Goal: Check status: Check status

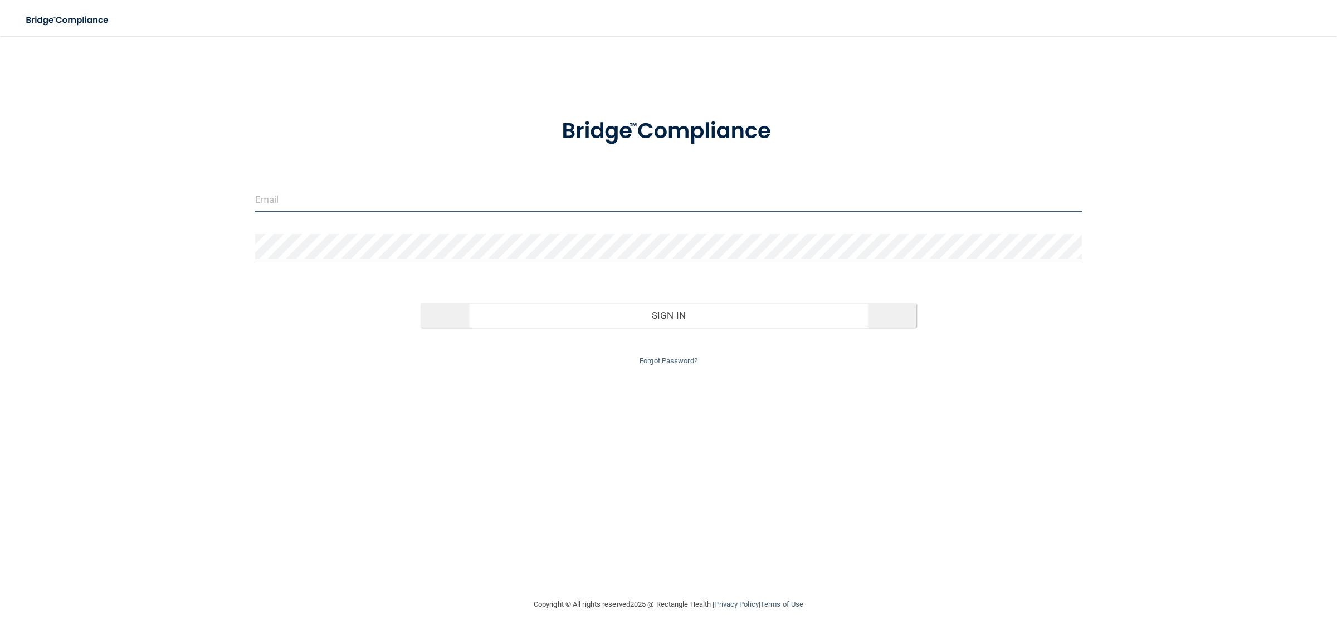
type input "[EMAIL_ADDRESS][DOMAIN_NAME]"
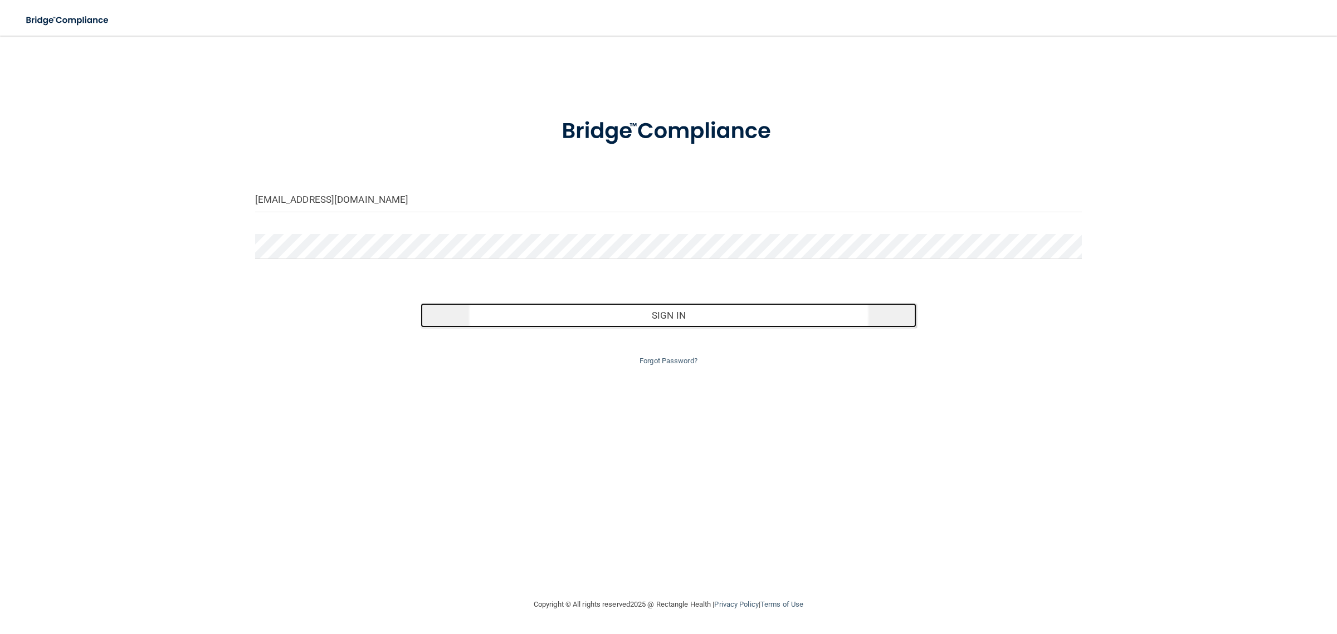
click at [679, 314] on button "Sign In" at bounding box center [669, 315] width 496 height 25
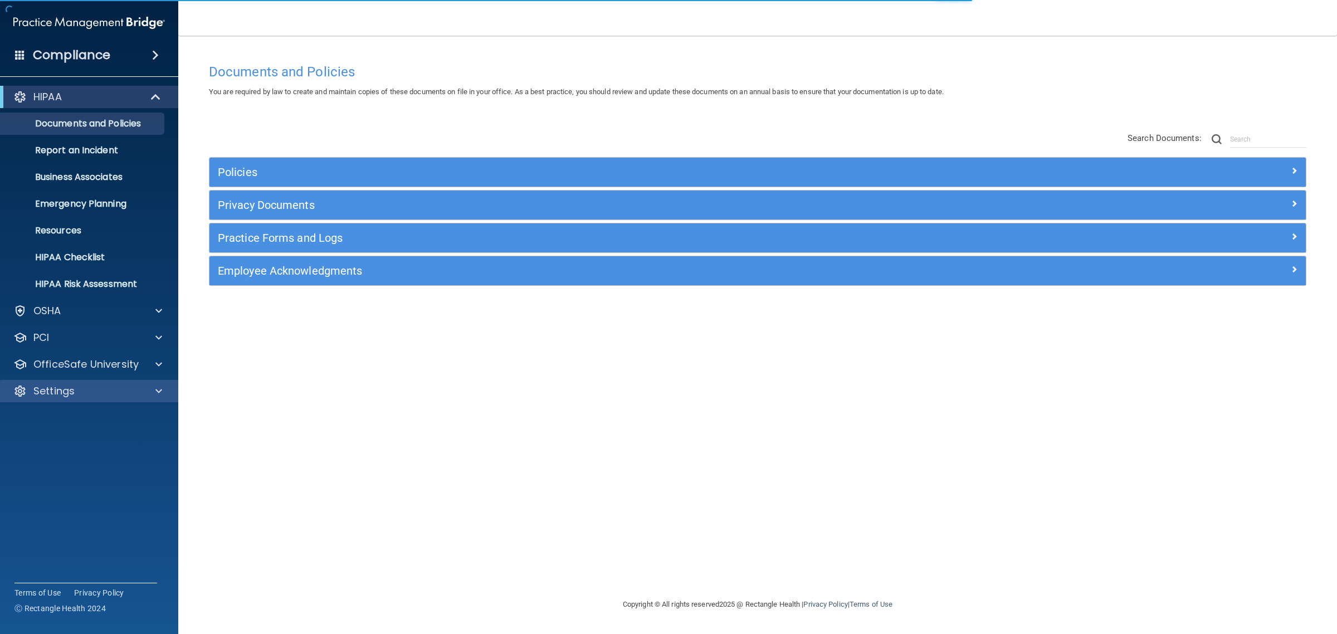
click at [89, 382] on div "Settings" at bounding box center [89, 391] width 179 height 22
click at [74, 391] on div "Settings" at bounding box center [74, 390] width 138 height 13
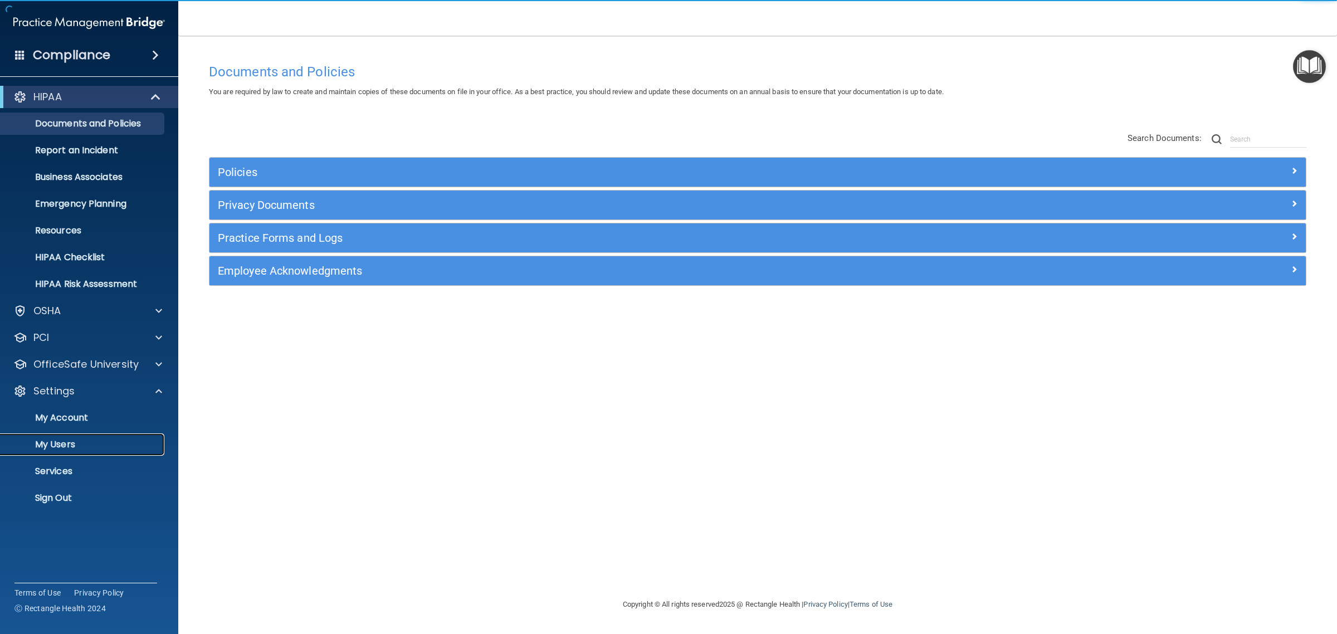
click at [63, 441] on p "My Users" at bounding box center [83, 444] width 152 height 11
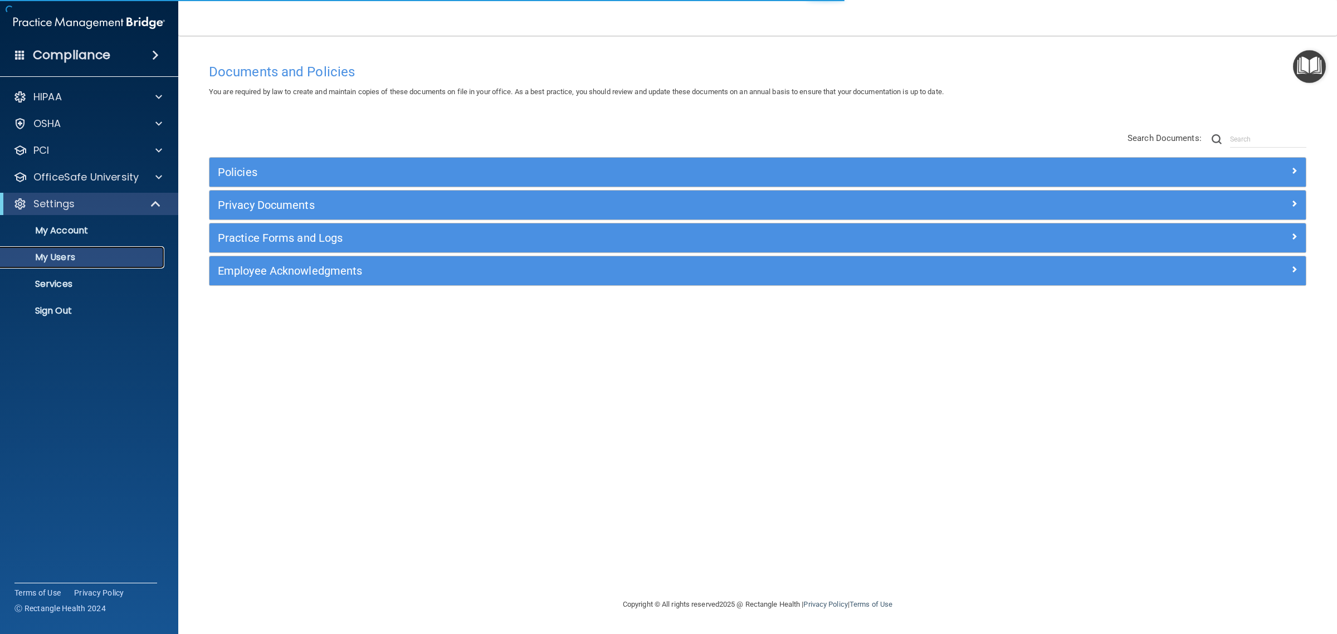
select select "20"
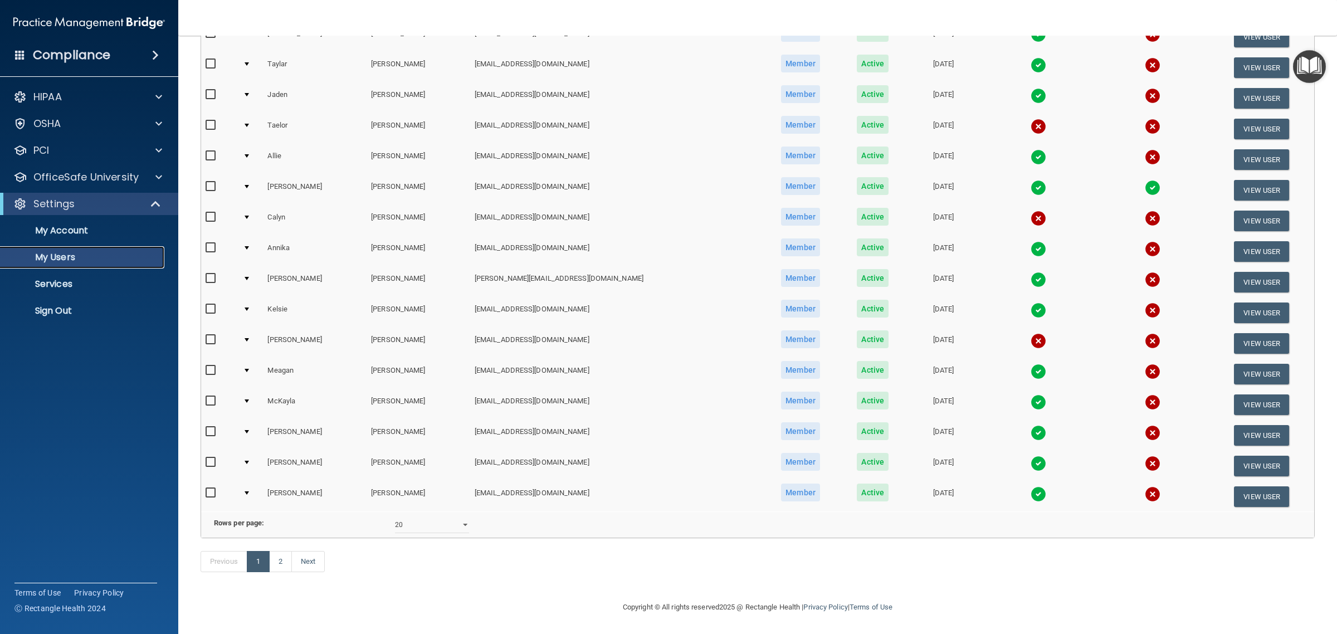
scroll to position [287, 0]
click at [284, 566] on link "2" at bounding box center [280, 561] width 23 height 21
select select "20"
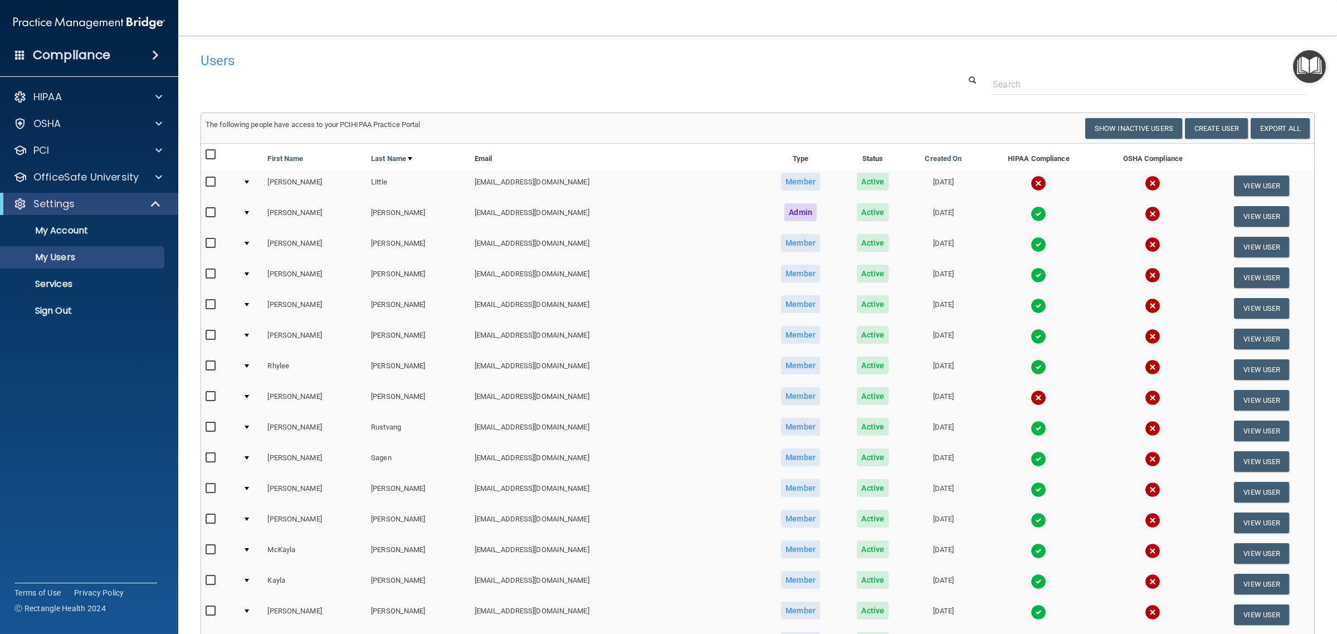
click at [1031, 428] on img at bounding box center [1039, 429] width 16 height 16
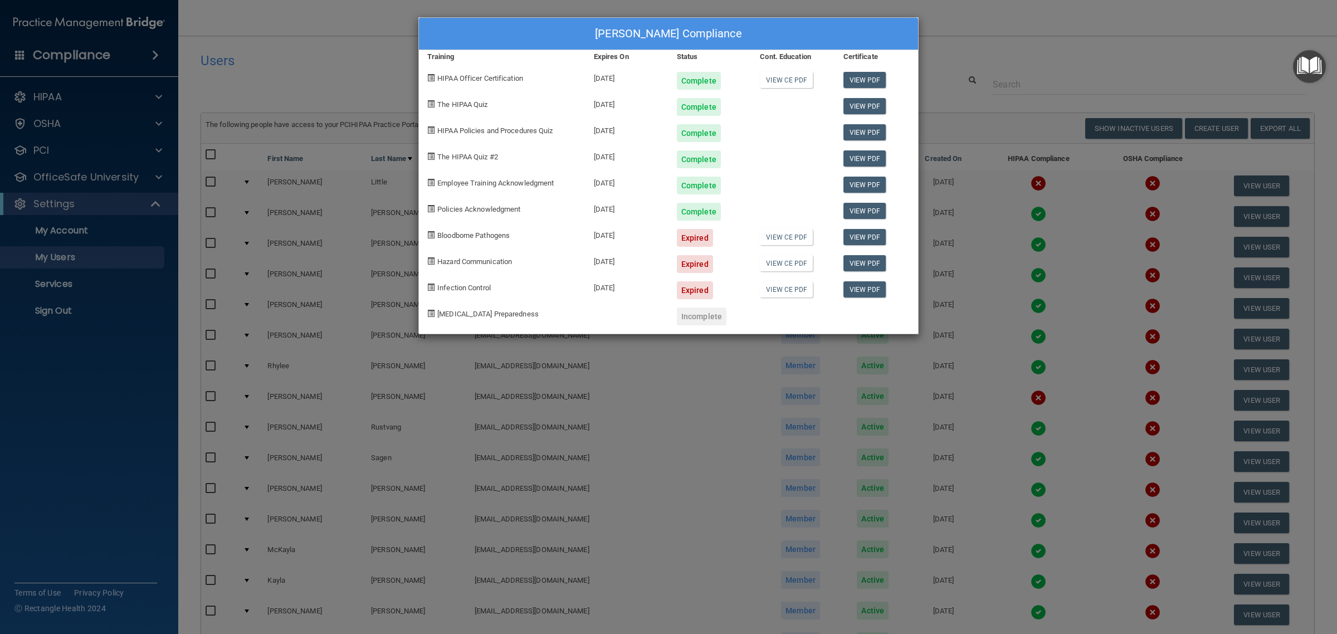
click at [1040, 48] on div "[PERSON_NAME] Compliance Training Expires On Status Cont. Education Certificate…" at bounding box center [668, 317] width 1337 height 634
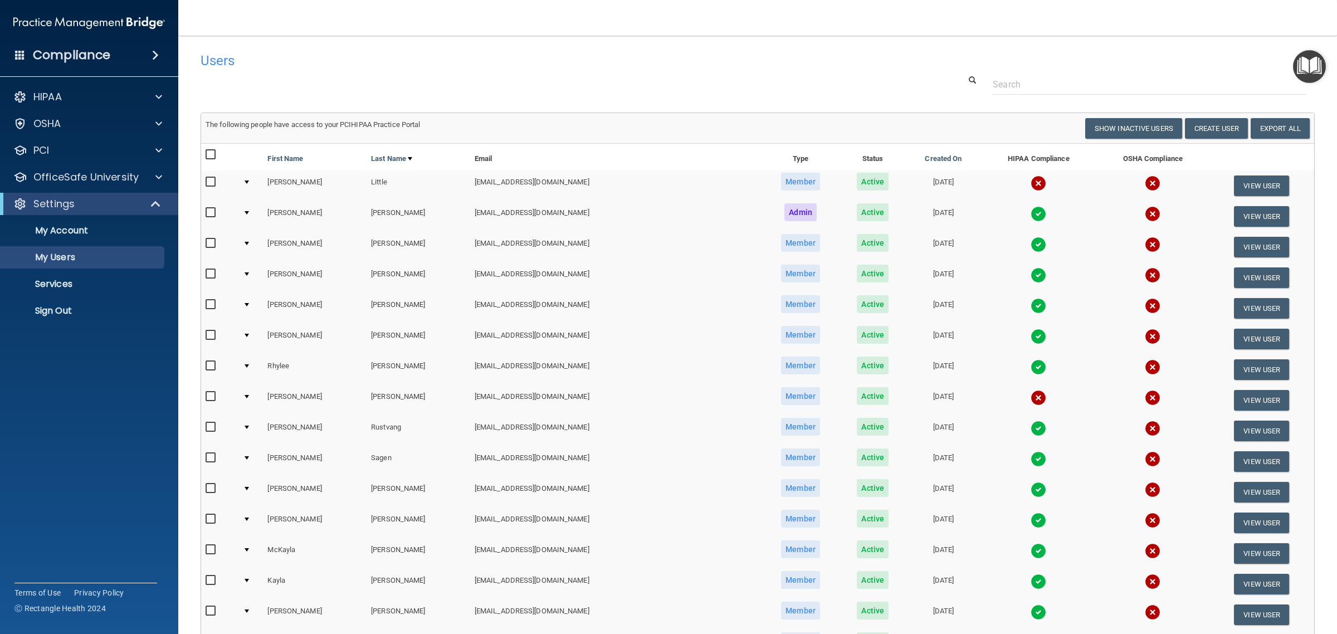
click at [1031, 276] on img at bounding box center [1039, 275] width 16 height 16
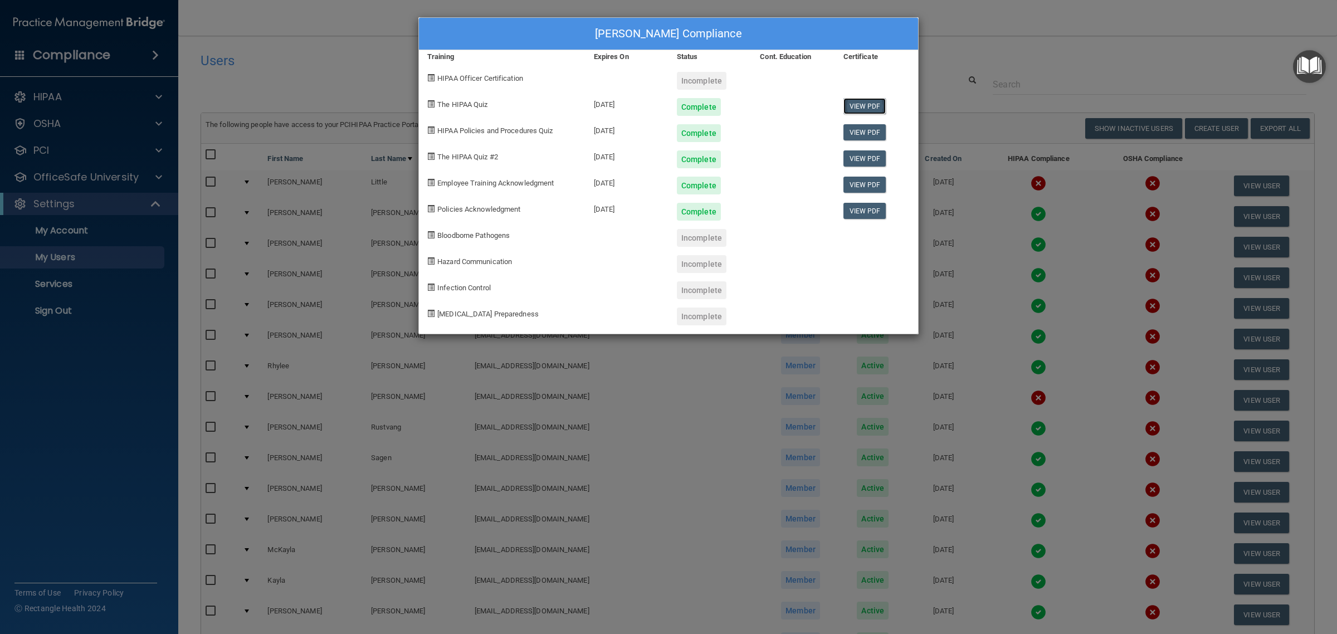
click at [844, 105] on link "View PDF" at bounding box center [864, 106] width 43 height 16
